Goal: Task Accomplishment & Management: Use online tool/utility

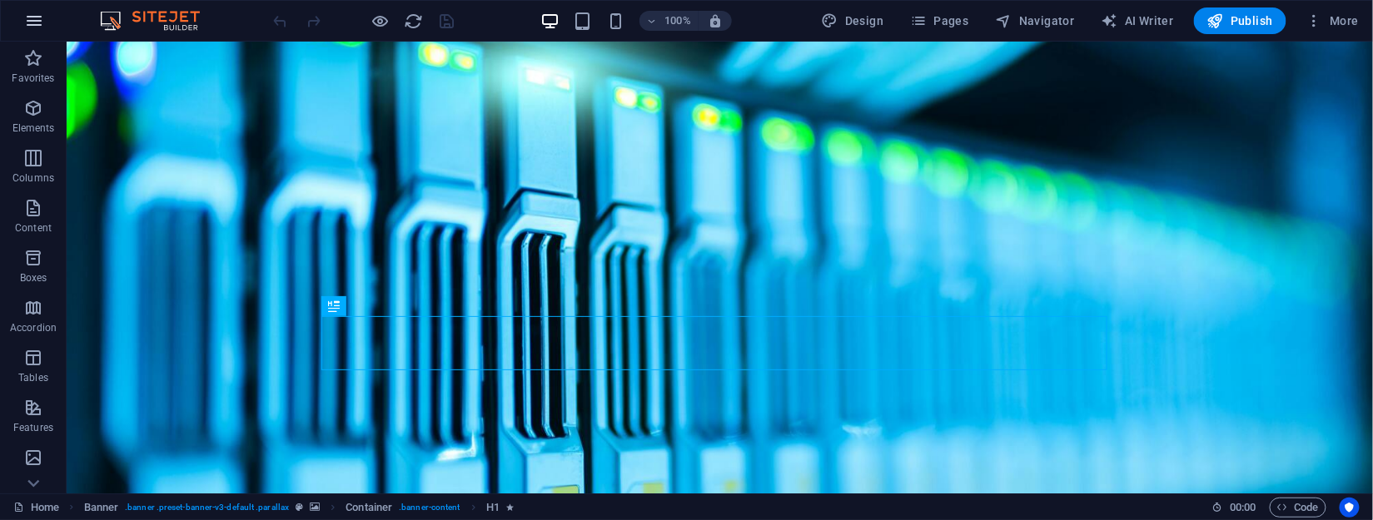
click at [37, 14] on icon "button" at bounding box center [34, 21] width 20 height 20
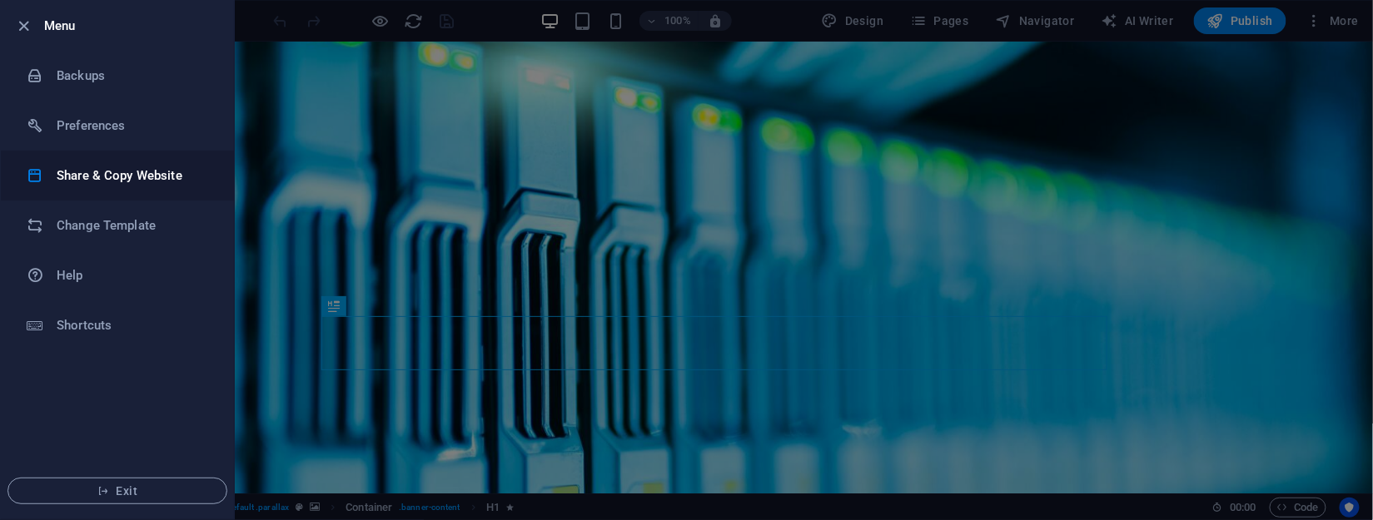
click at [76, 177] on h6 "Share & Copy Website" at bounding box center [134, 176] width 154 height 20
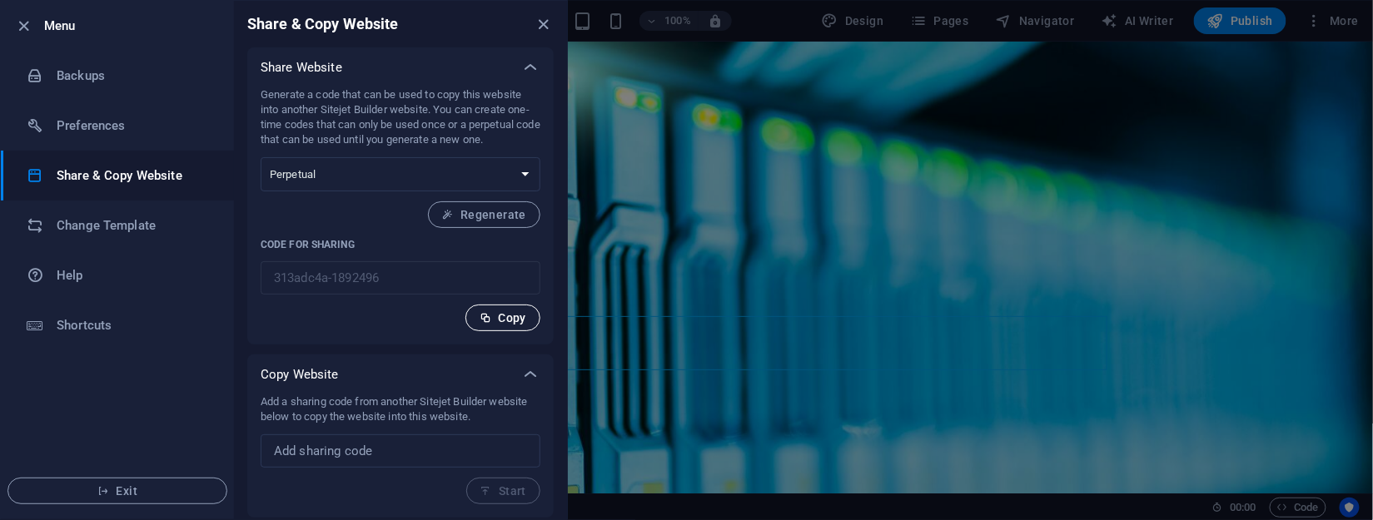
click at [507, 316] on span "Copy" at bounding box center [503, 317] width 47 height 13
click at [510, 316] on span "Copy" at bounding box center [503, 317] width 47 height 13
click at [538, 26] on icon "close" at bounding box center [544, 24] width 19 height 19
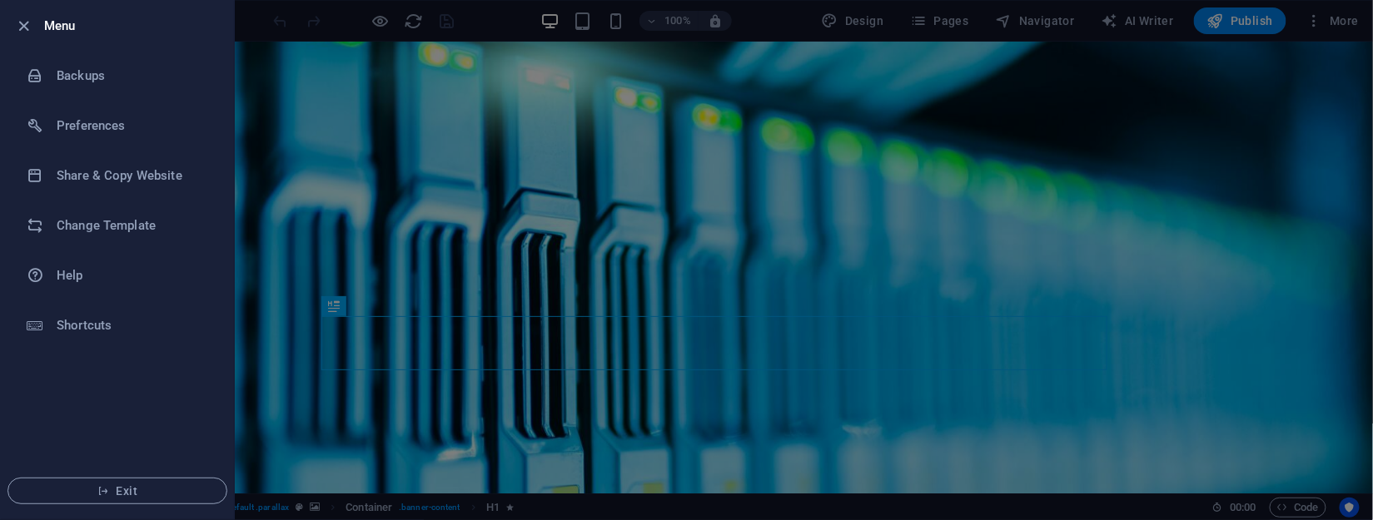
click at [56, 28] on h6 "Menu" at bounding box center [132, 26] width 177 height 20
click at [22, 23] on icon "button" at bounding box center [24, 26] width 19 height 19
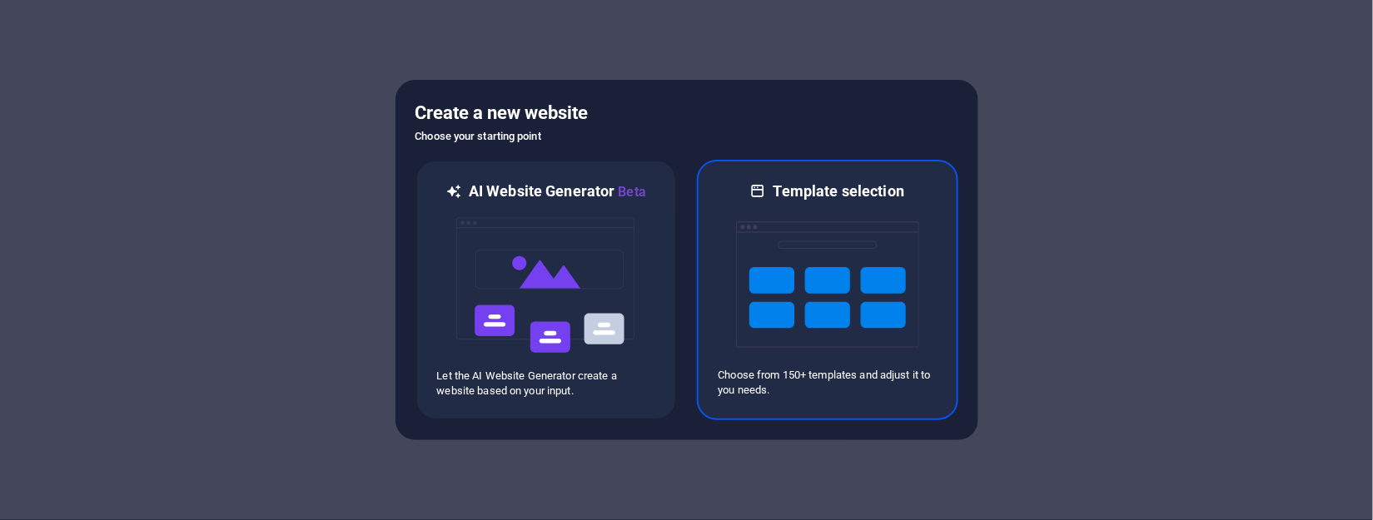
click at [823, 290] on img at bounding box center [827, 284] width 183 height 167
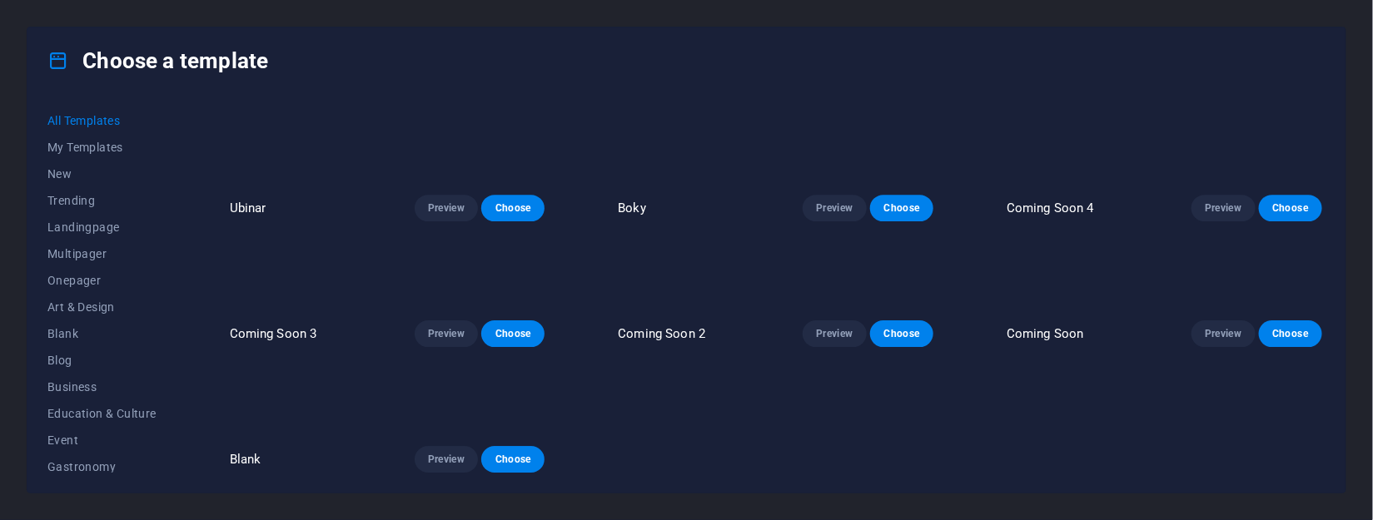
scroll to position [22132, 0]
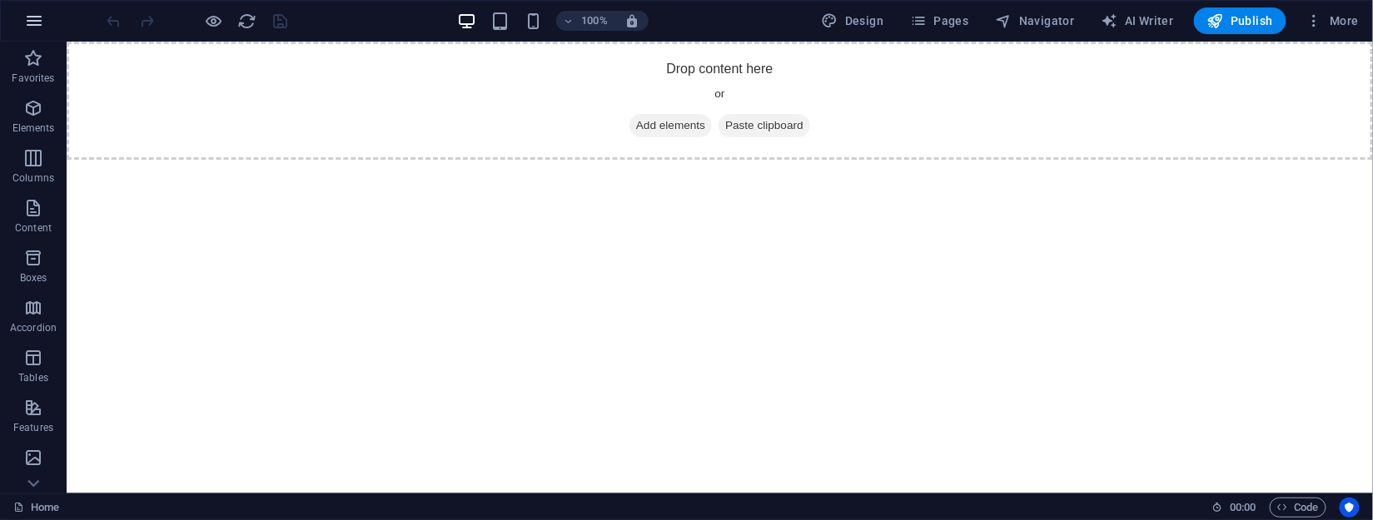
click at [27, 16] on icon "button" at bounding box center [34, 21] width 20 height 20
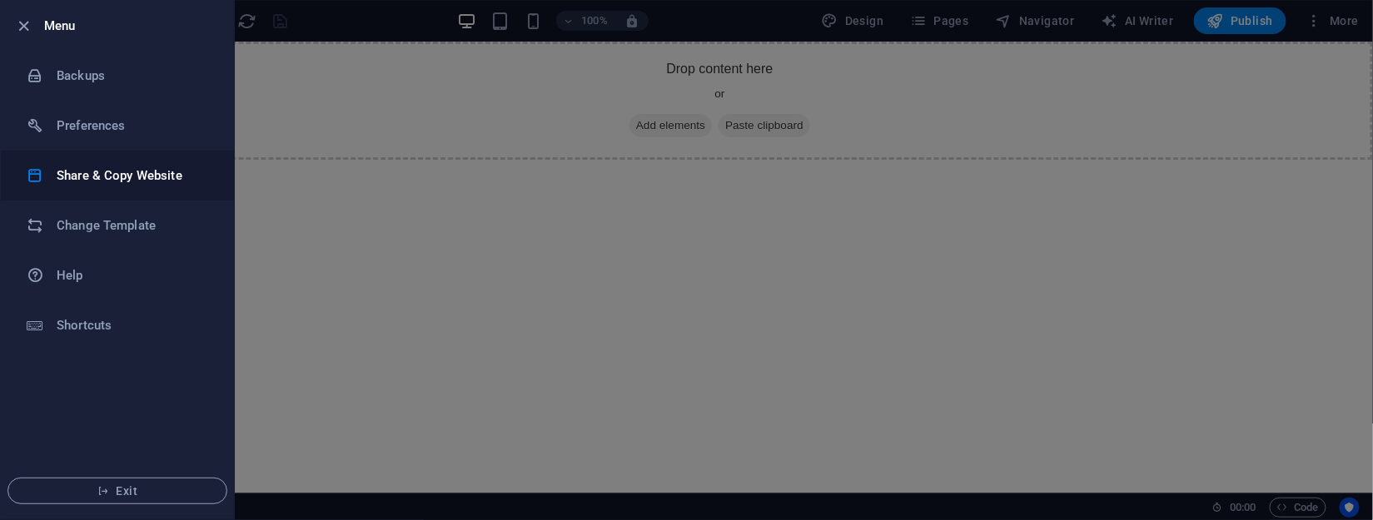
click at [75, 172] on h6 "Share & Copy Website" at bounding box center [134, 176] width 154 height 20
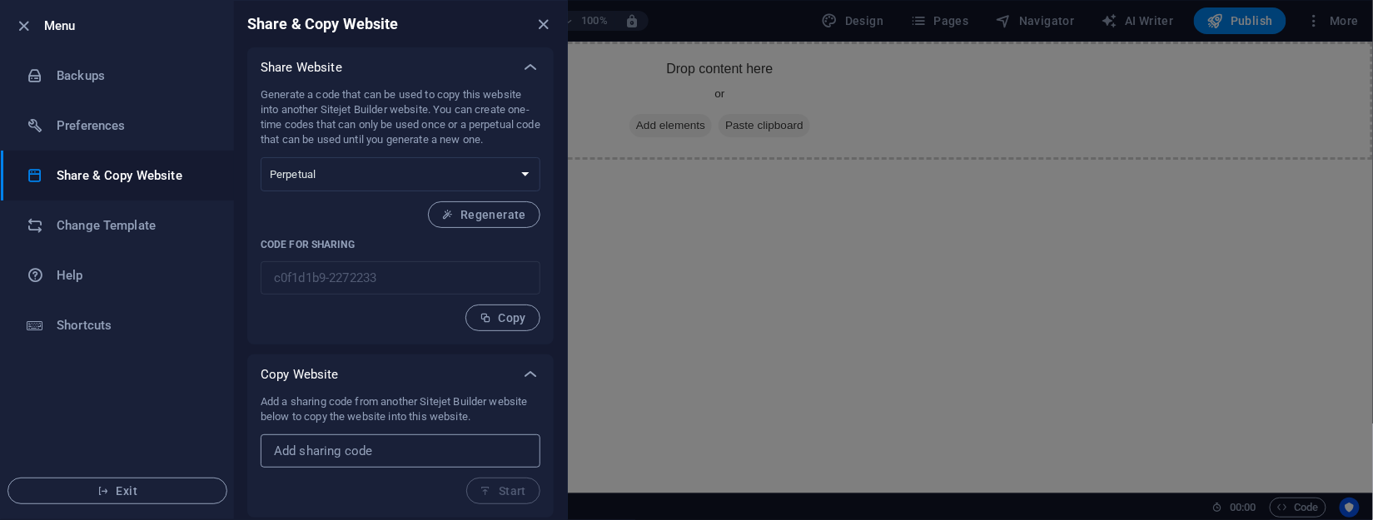
click at [332, 449] on input "text" at bounding box center [401, 451] width 280 height 33
paste input "313adc4a-1892496"
type input "313adc4a-1892496"
click at [515, 485] on span "Start" at bounding box center [503, 491] width 46 height 13
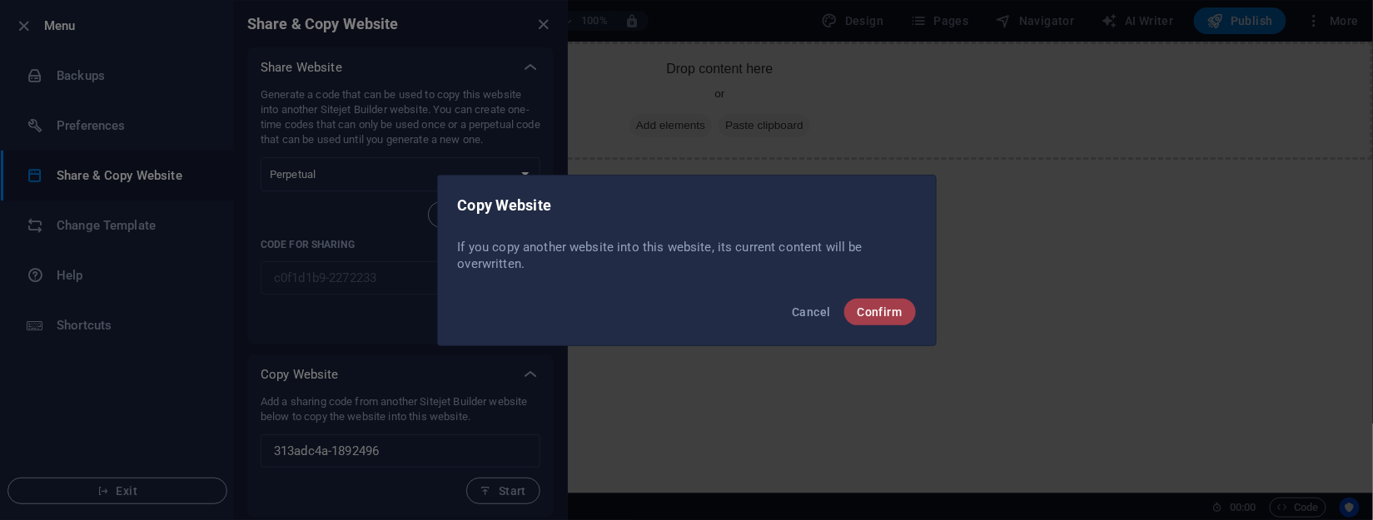
click at [877, 307] on span "Confirm" at bounding box center [880, 312] width 45 height 13
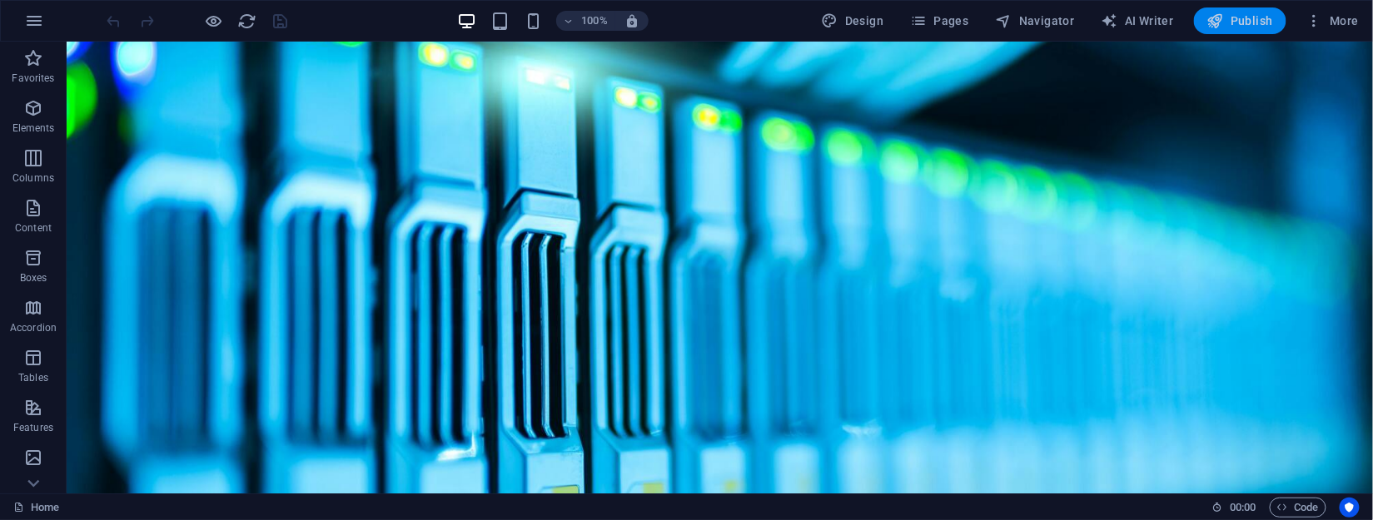
click at [1250, 19] on span "Publish" at bounding box center [1240, 20] width 66 height 17
